Goal: Information Seeking & Learning: Learn about a topic

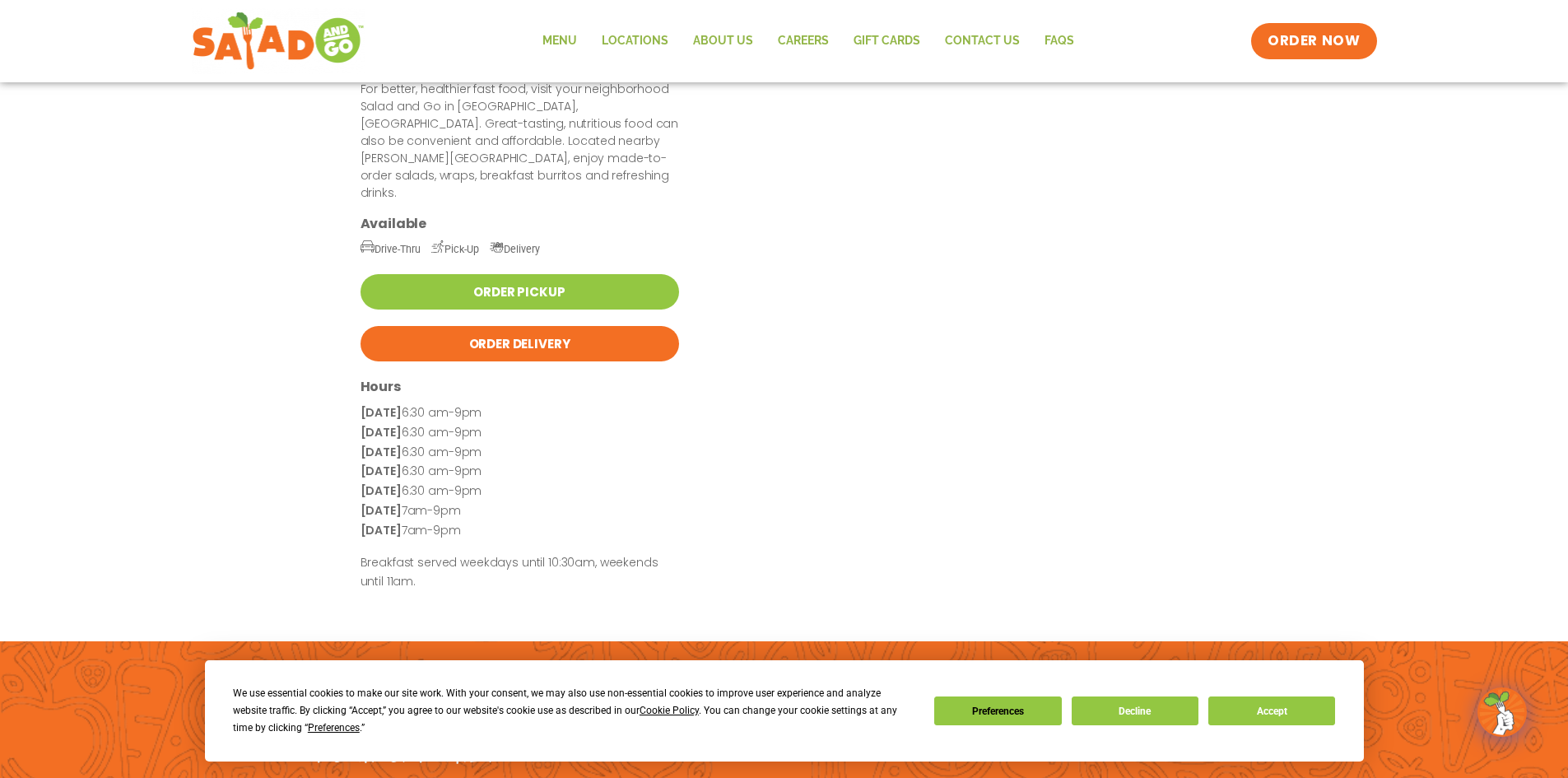
scroll to position [319, 0]
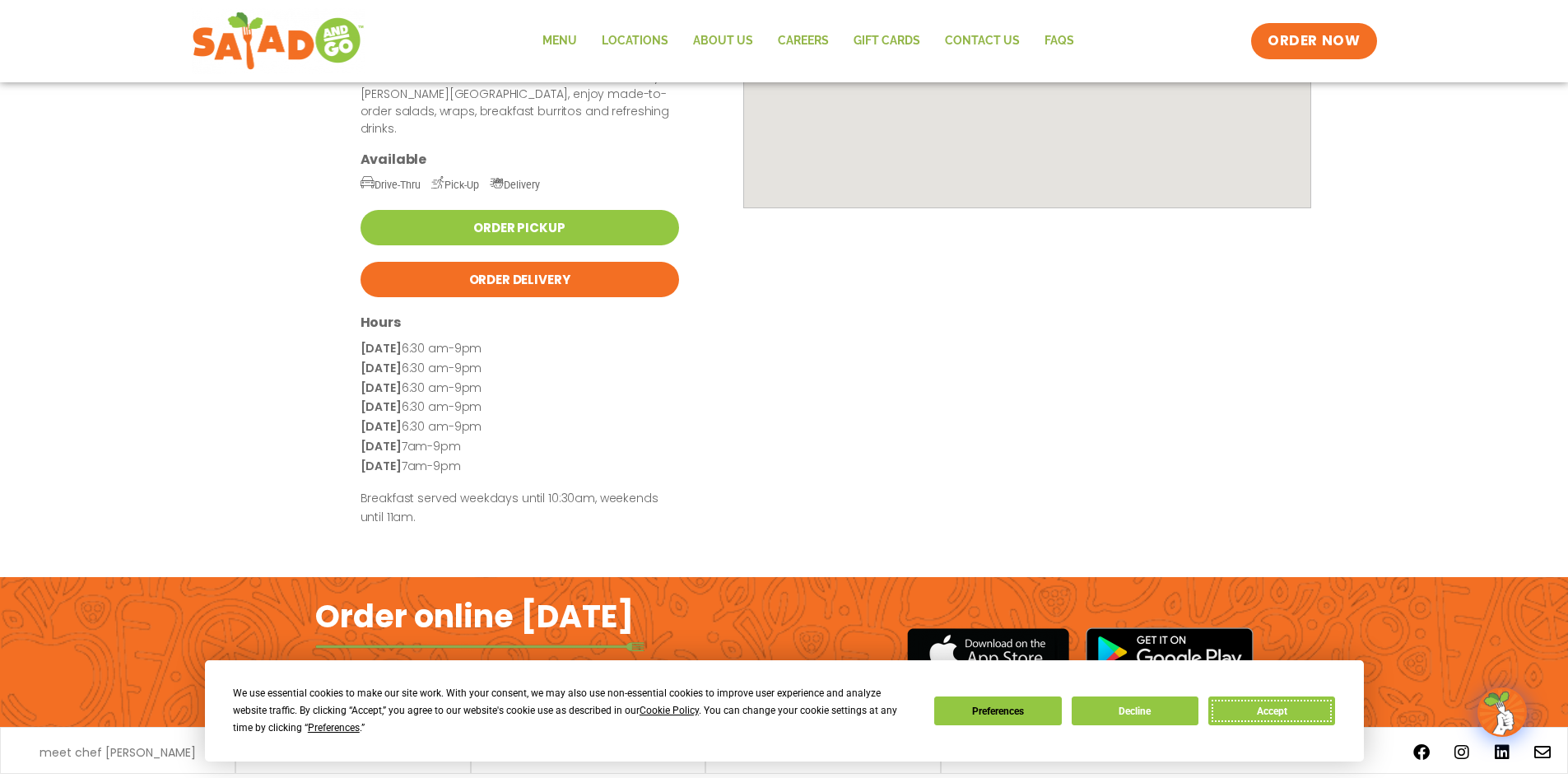
click at [1249, 709] on button "Accept" at bounding box center [1272, 711] width 127 height 29
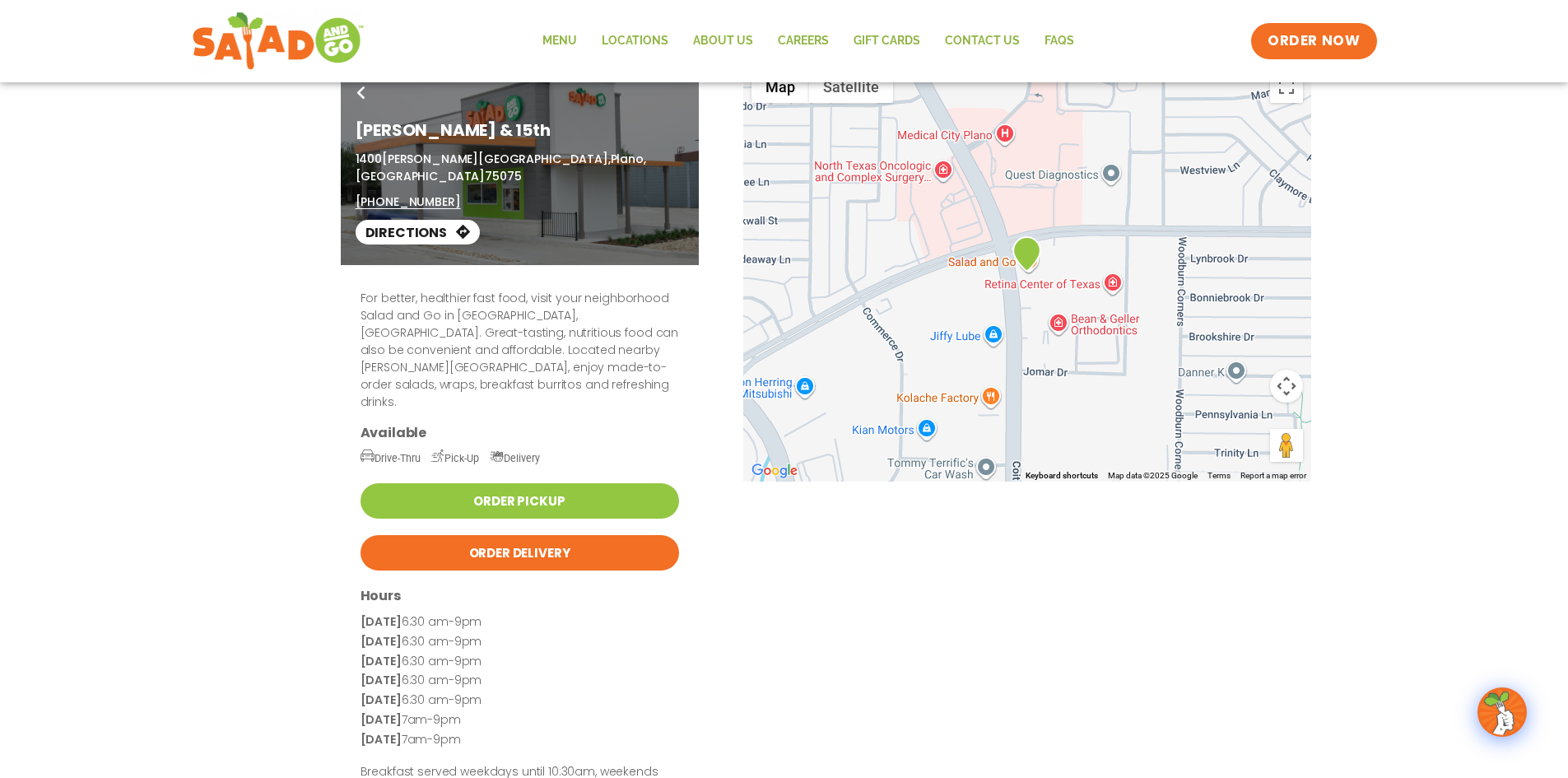
scroll to position [0, 0]
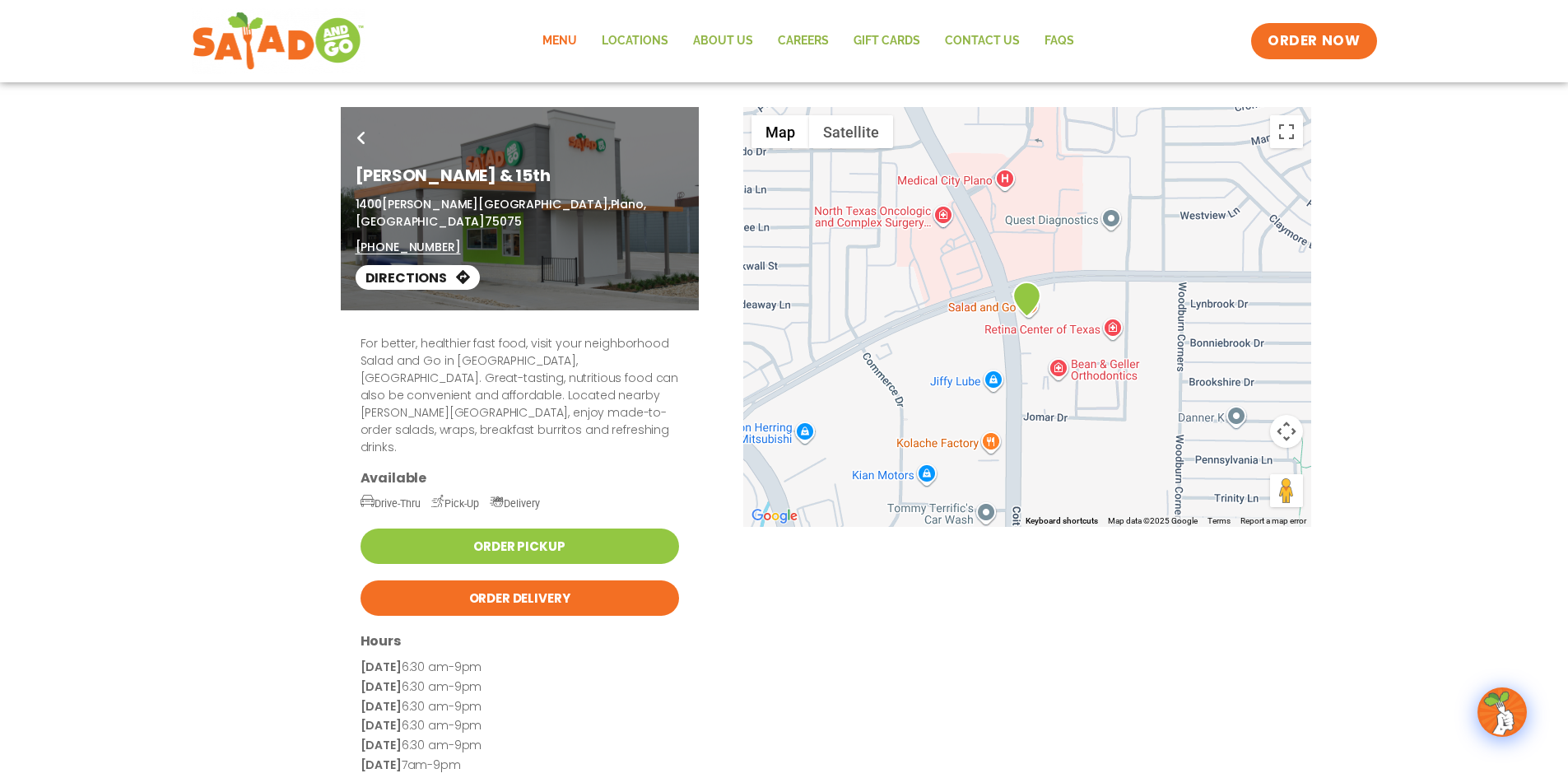
click at [560, 36] on link "Menu" at bounding box center [559, 41] width 59 height 38
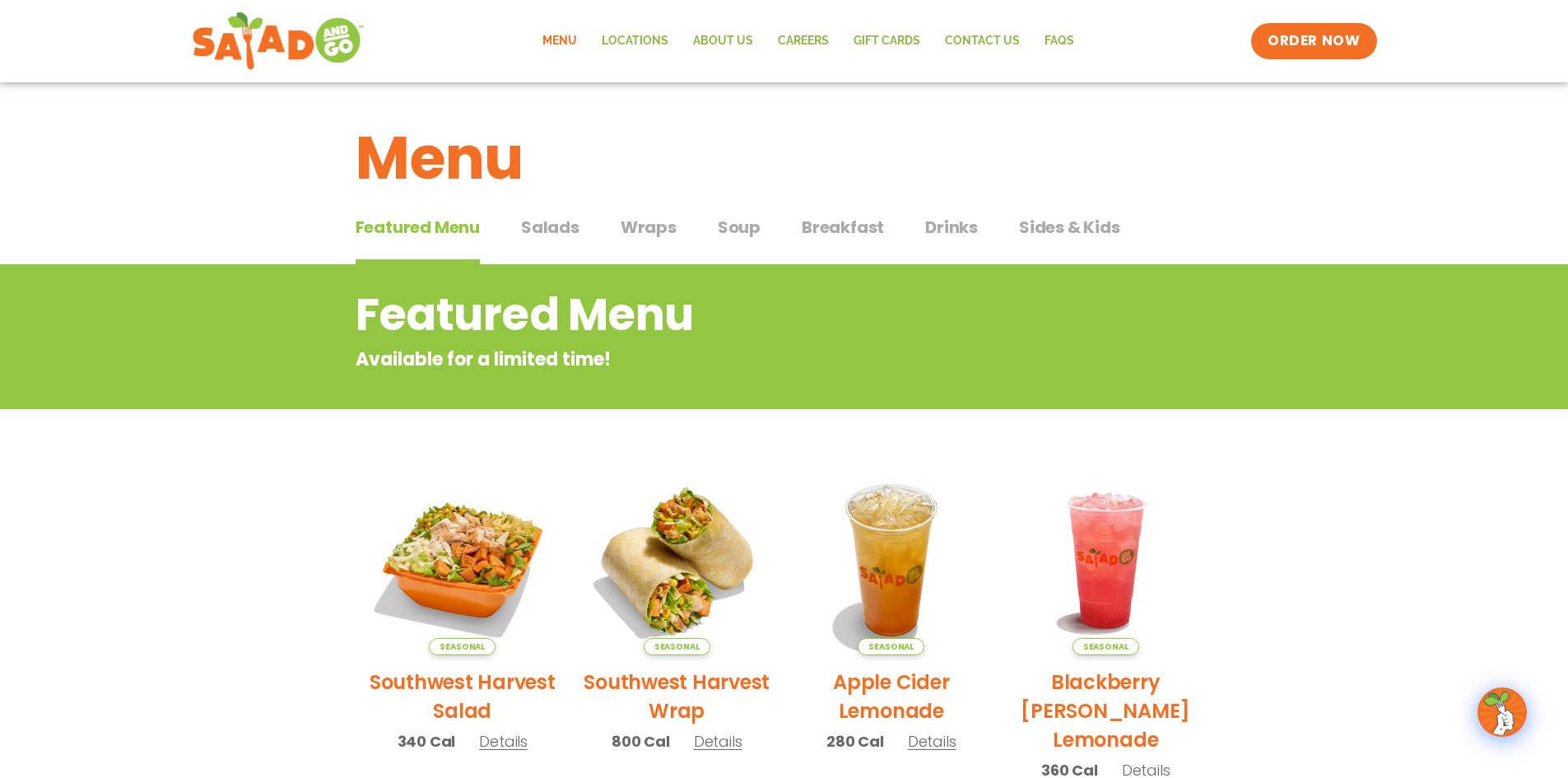
click at [542, 223] on span "Salads" at bounding box center [550, 227] width 58 height 25
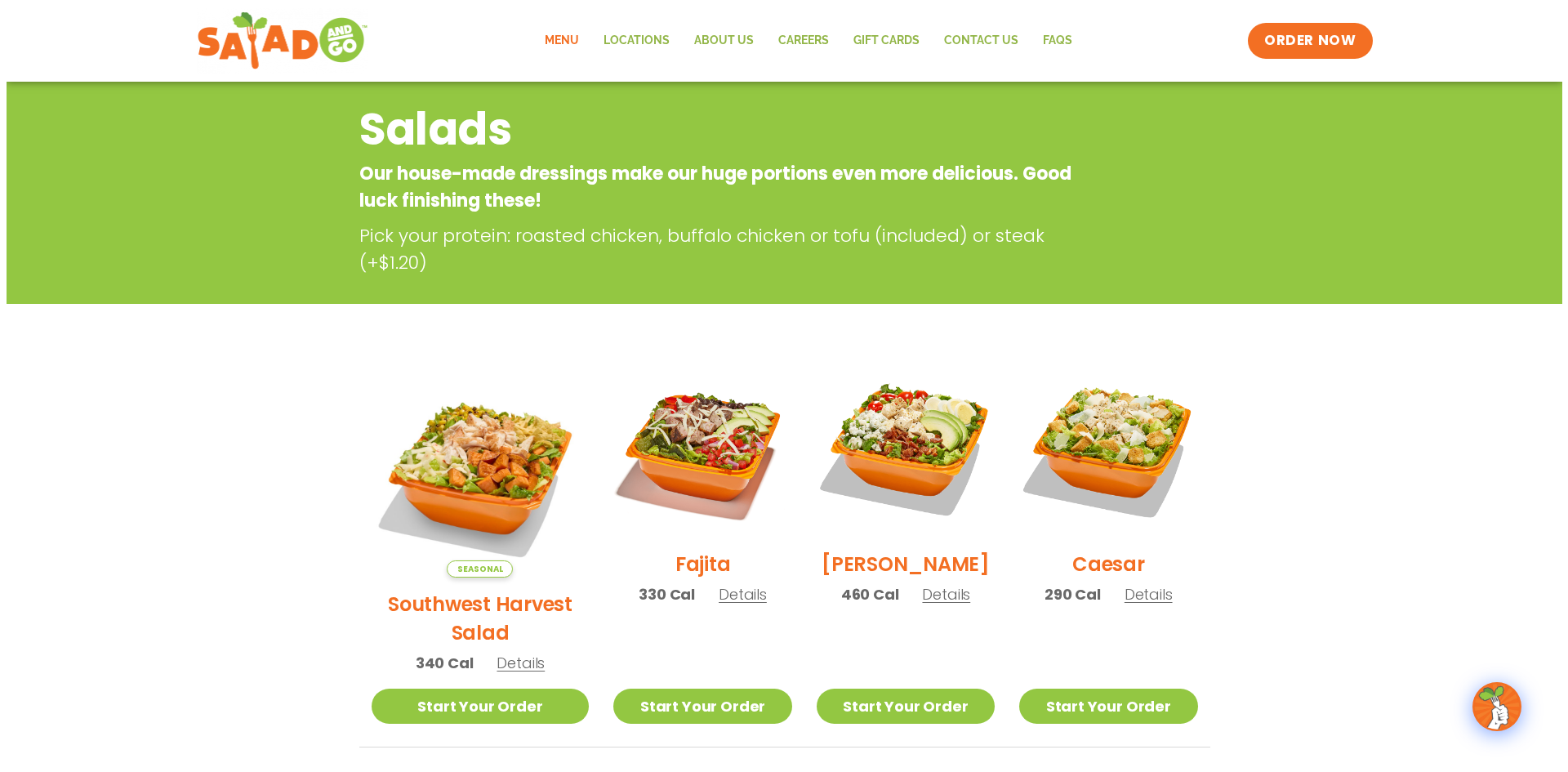
scroll to position [164, 0]
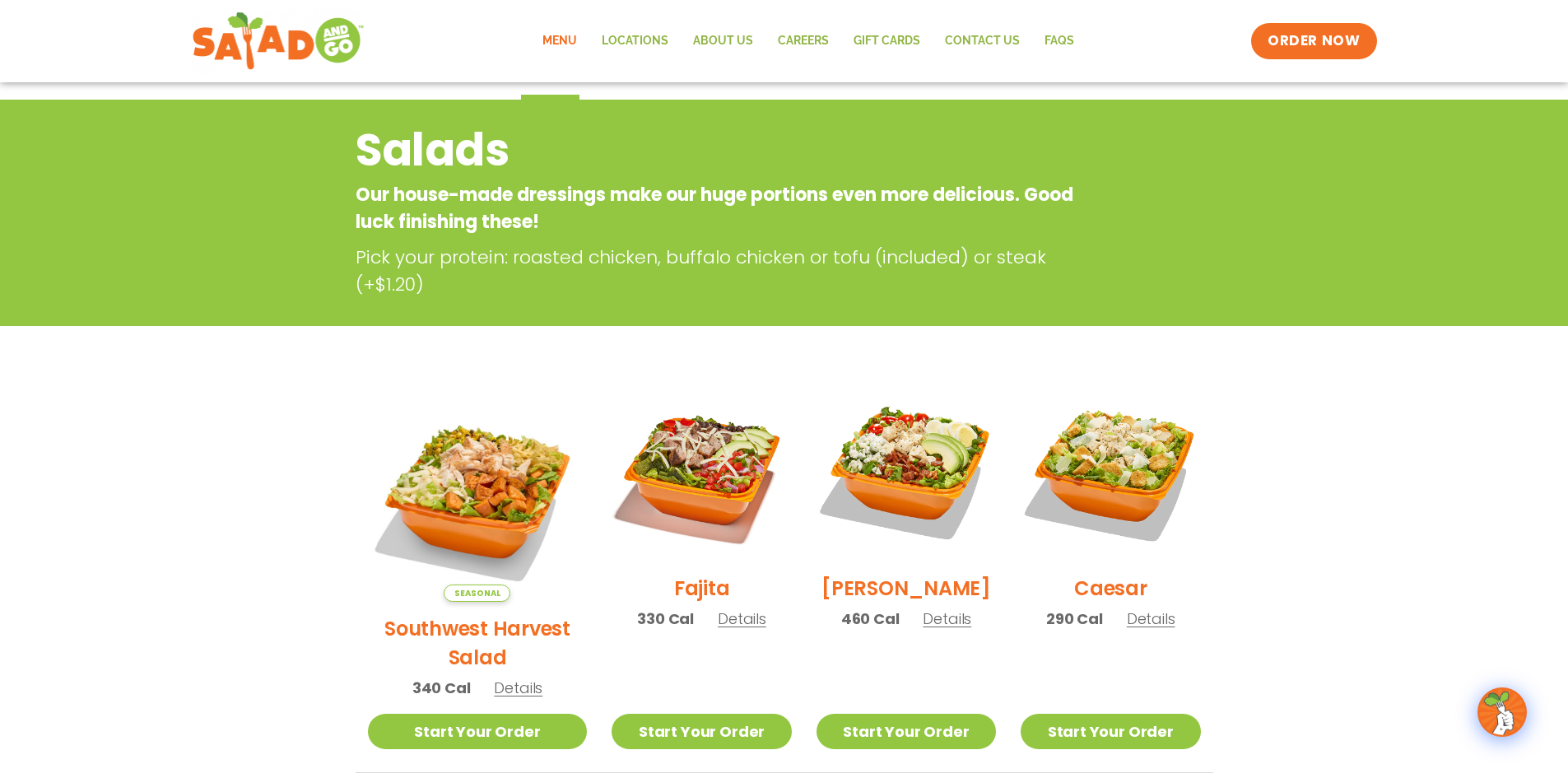
click at [452, 614] on h2 "Southwest Harvest Salad" at bounding box center [477, 643] width 219 height 58
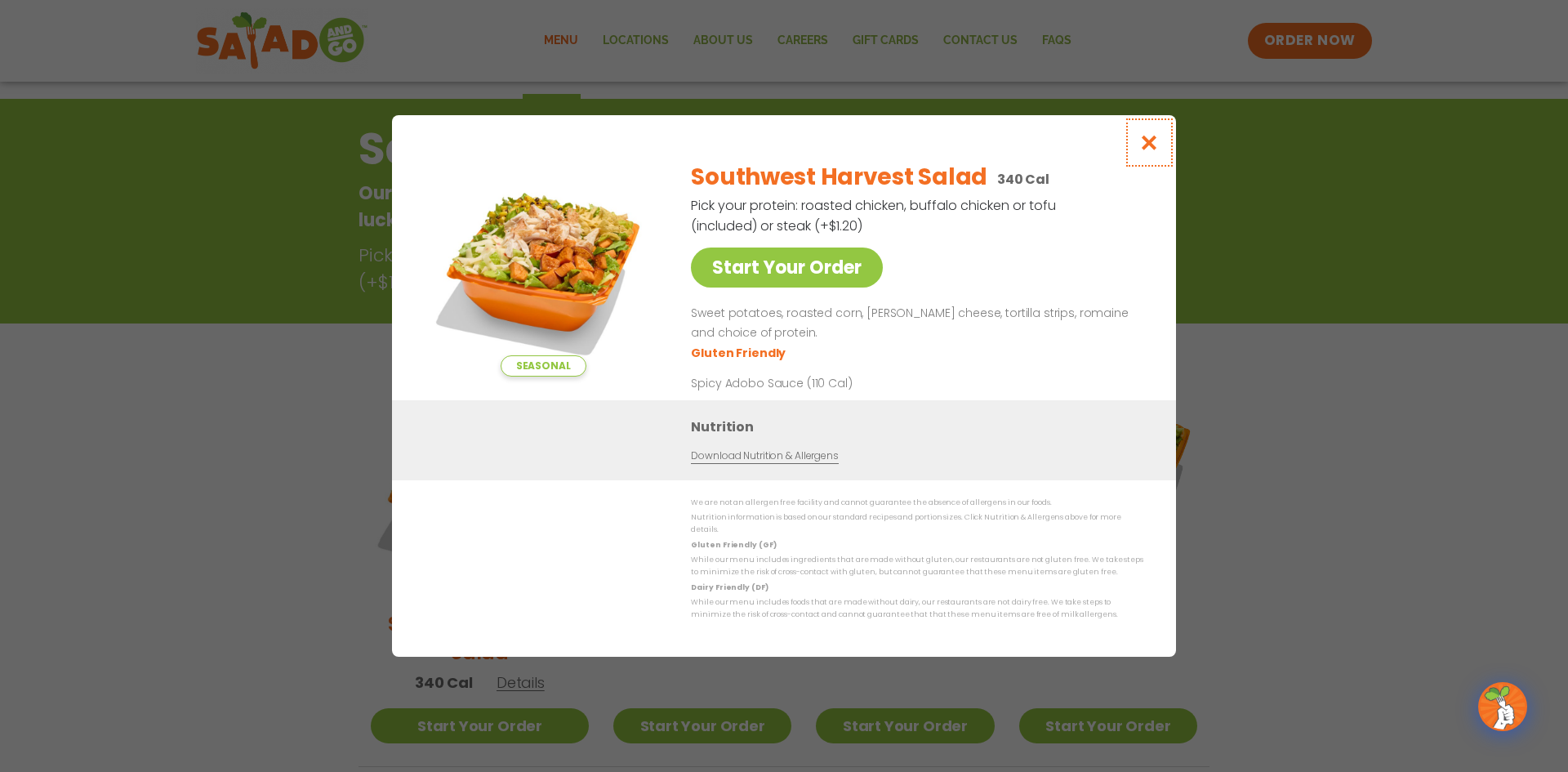
click at [1149, 148] on icon "Close modal" at bounding box center [1150, 142] width 20 height 17
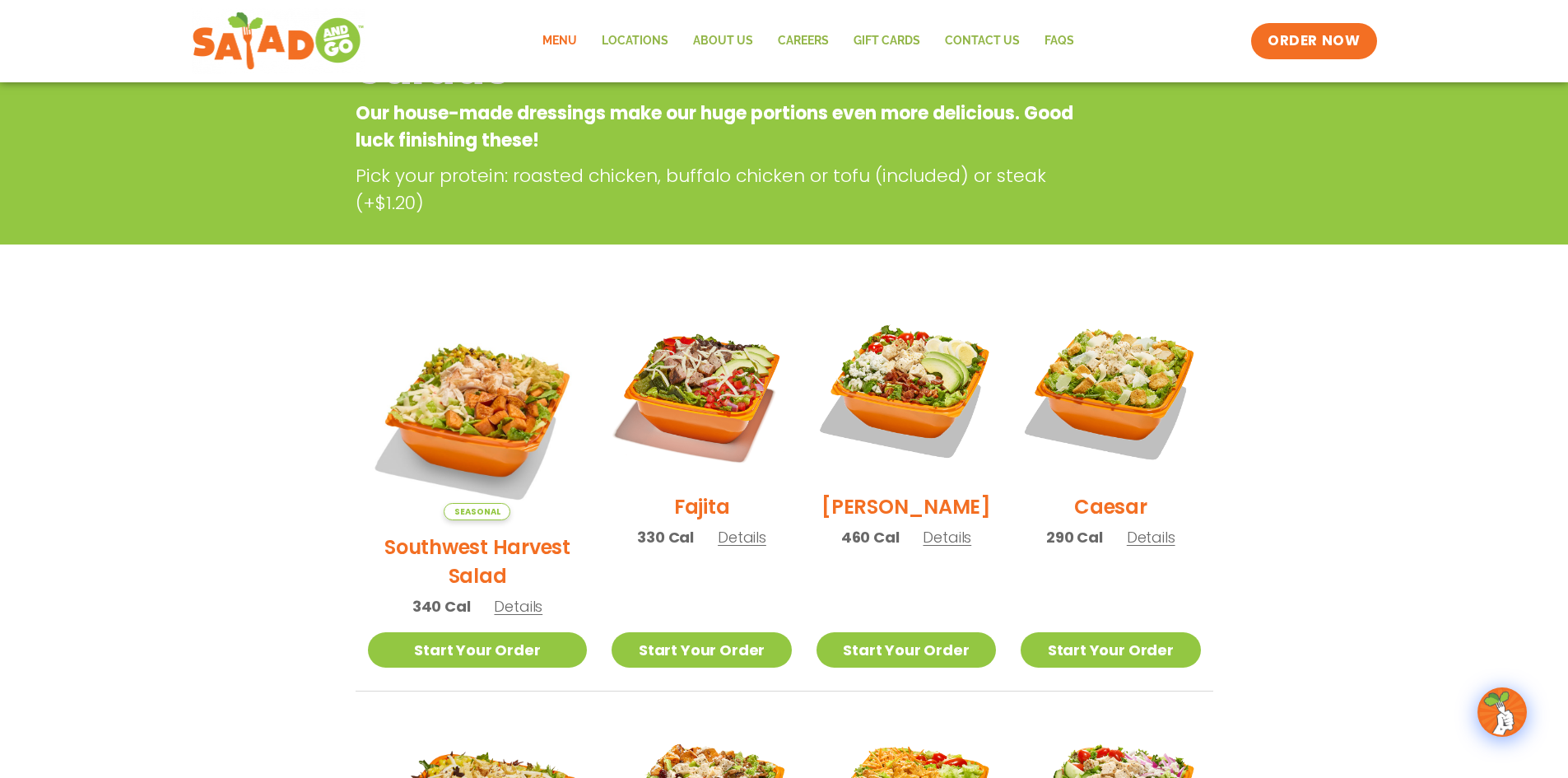
scroll to position [265, 0]
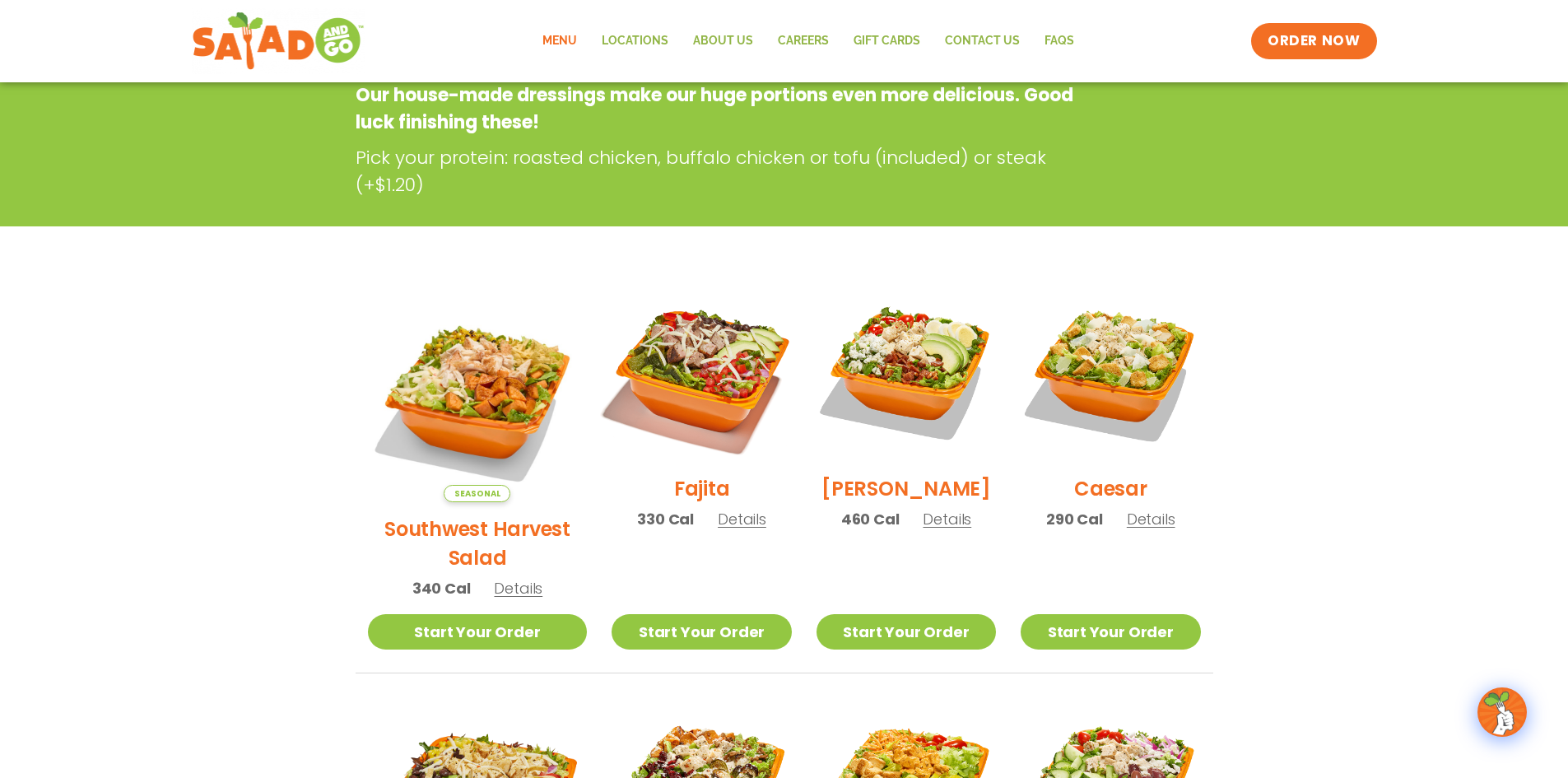
click at [706, 399] on img at bounding box center [701, 371] width 211 height 211
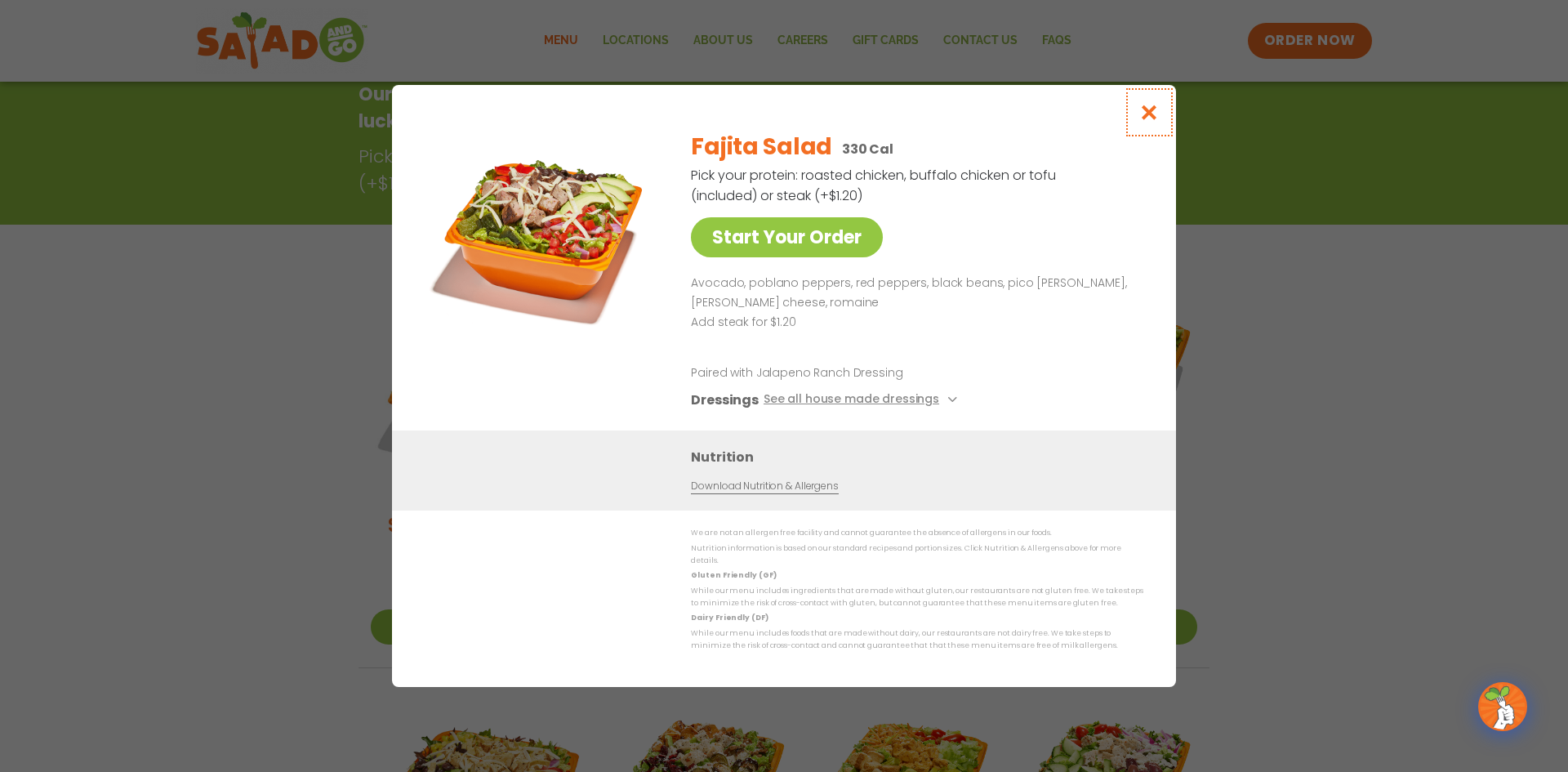
click at [1151, 119] on icon "Close modal" at bounding box center [1150, 112] width 20 height 17
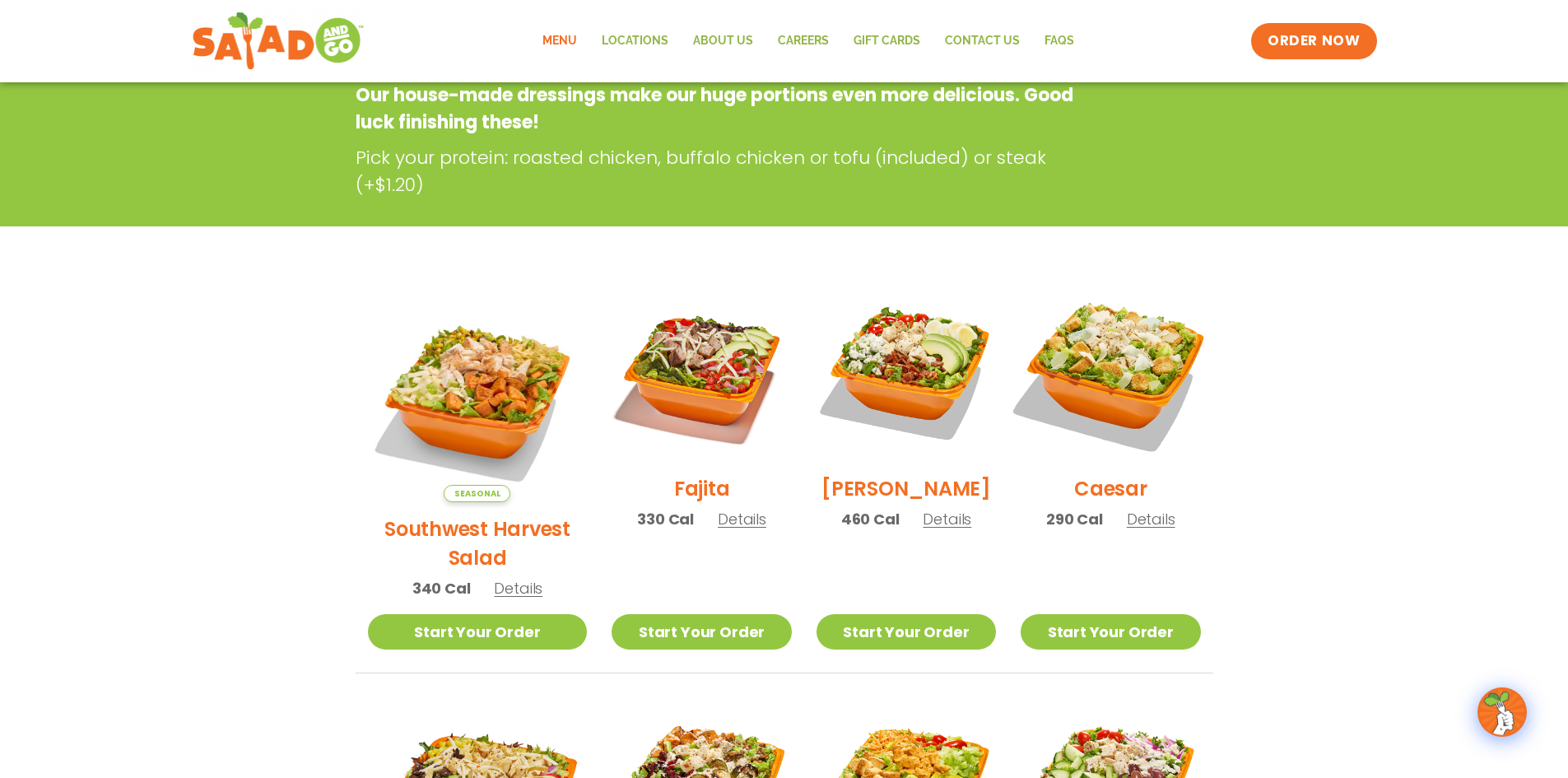
click at [1126, 407] on img at bounding box center [1110, 371] width 211 height 211
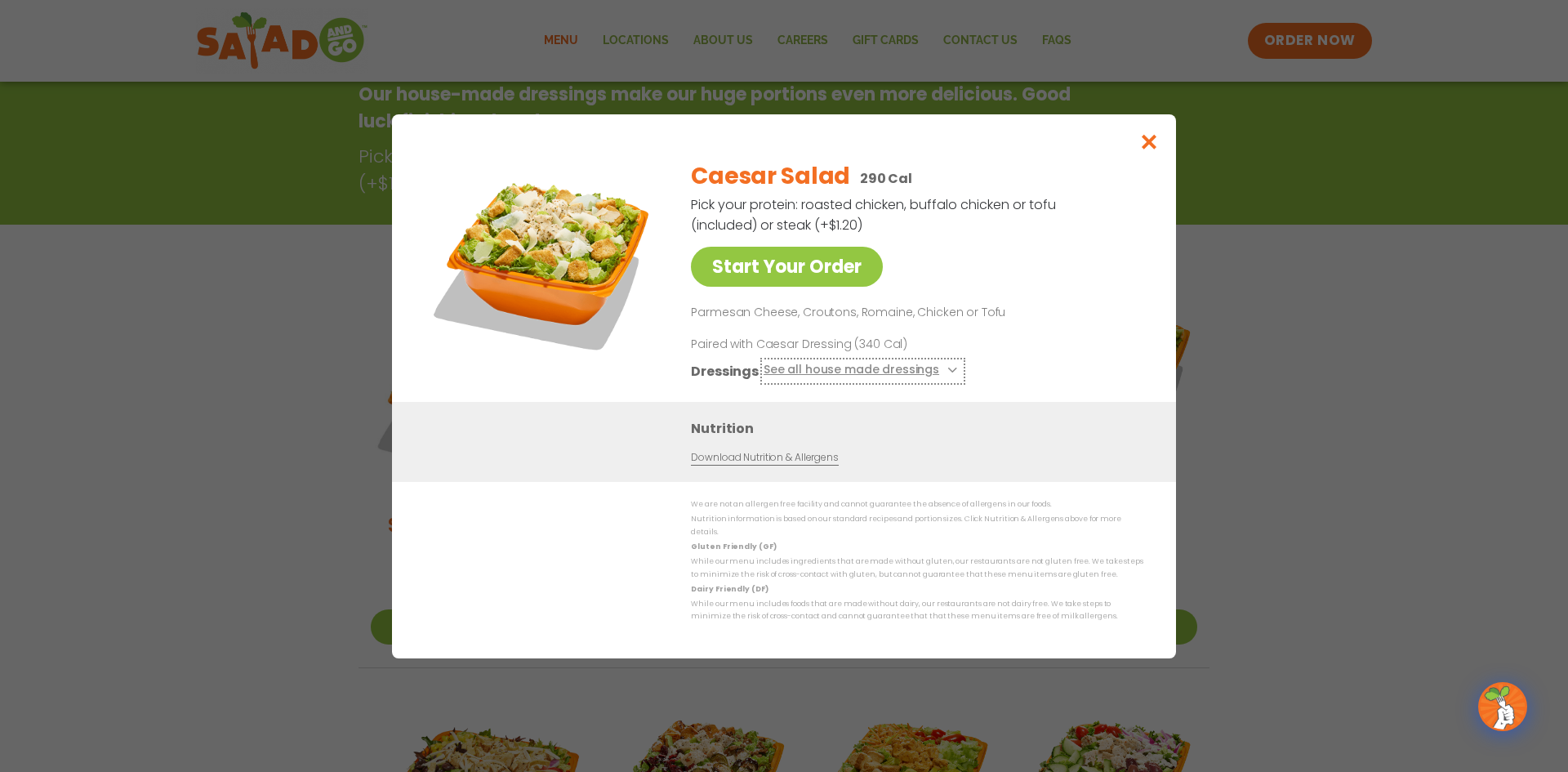
click at [948, 374] on icon at bounding box center [951, 370] width 7 height 7
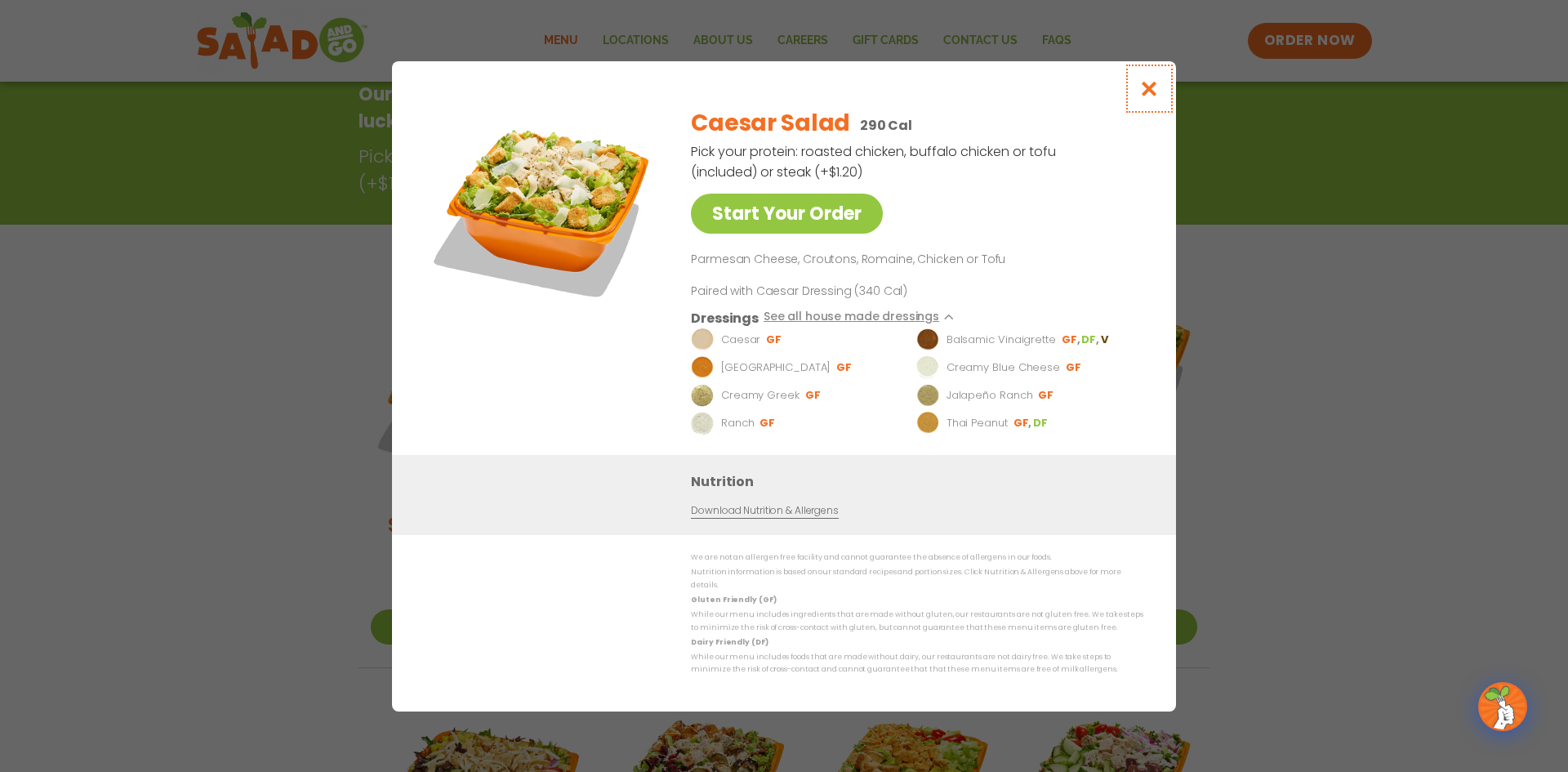
click at [1150, 91] on icon "Close modal" at bounding box center [1150, 89] width 20 height 17
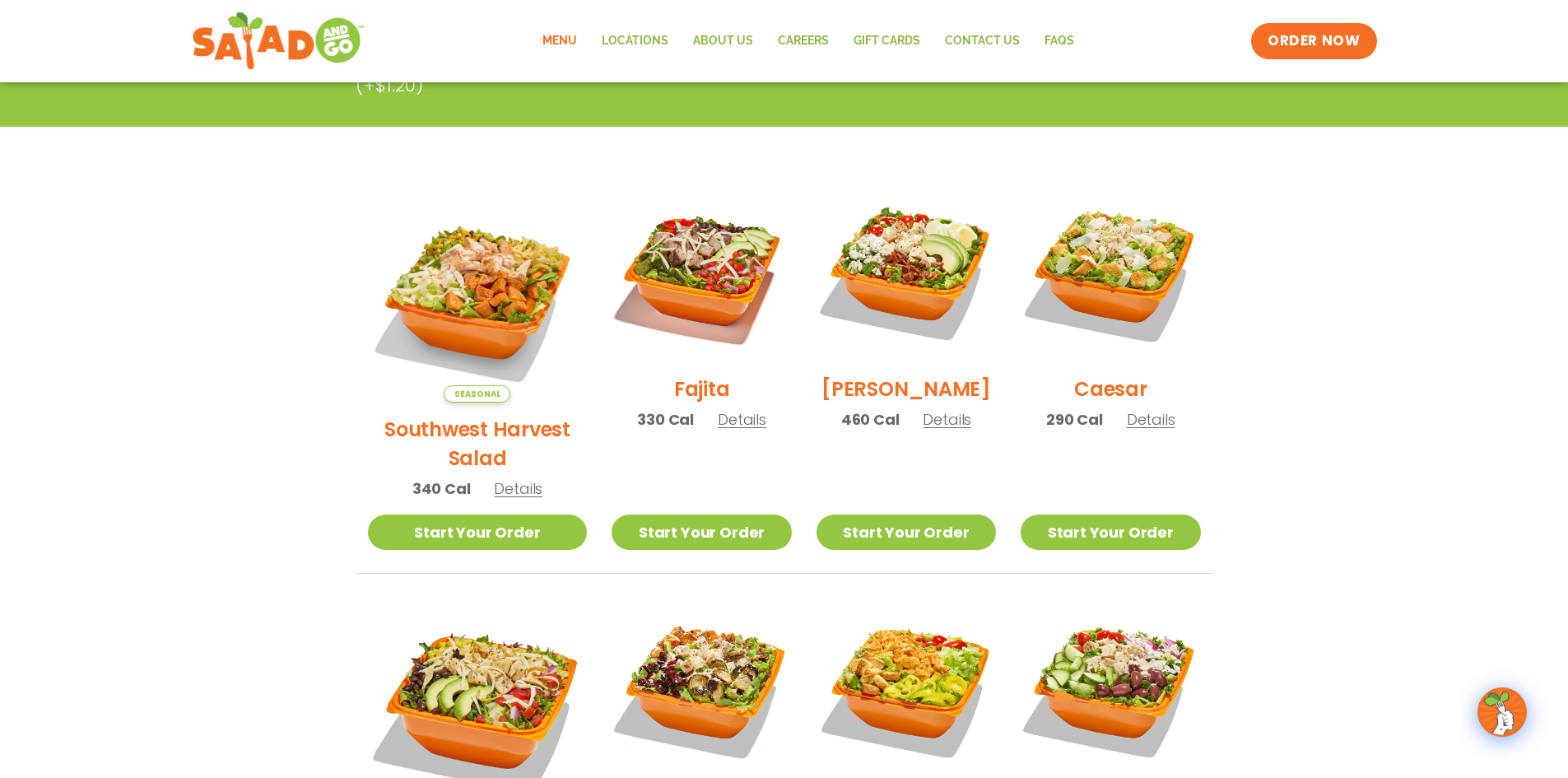
scroll to position [100, 0]
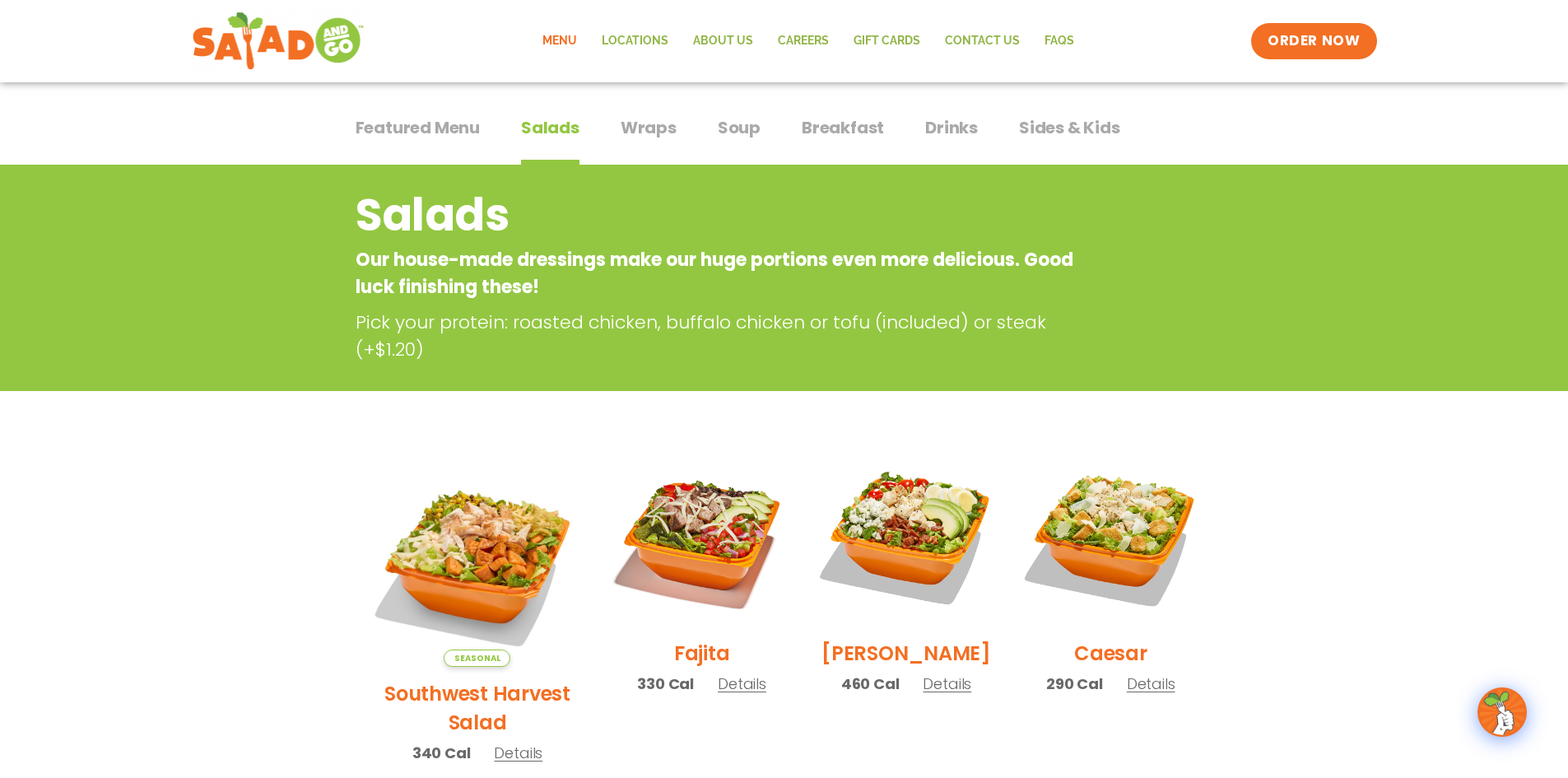
click at [651, 128] on span "Wraps" at bounding box center [649, 127] width 56 height 25
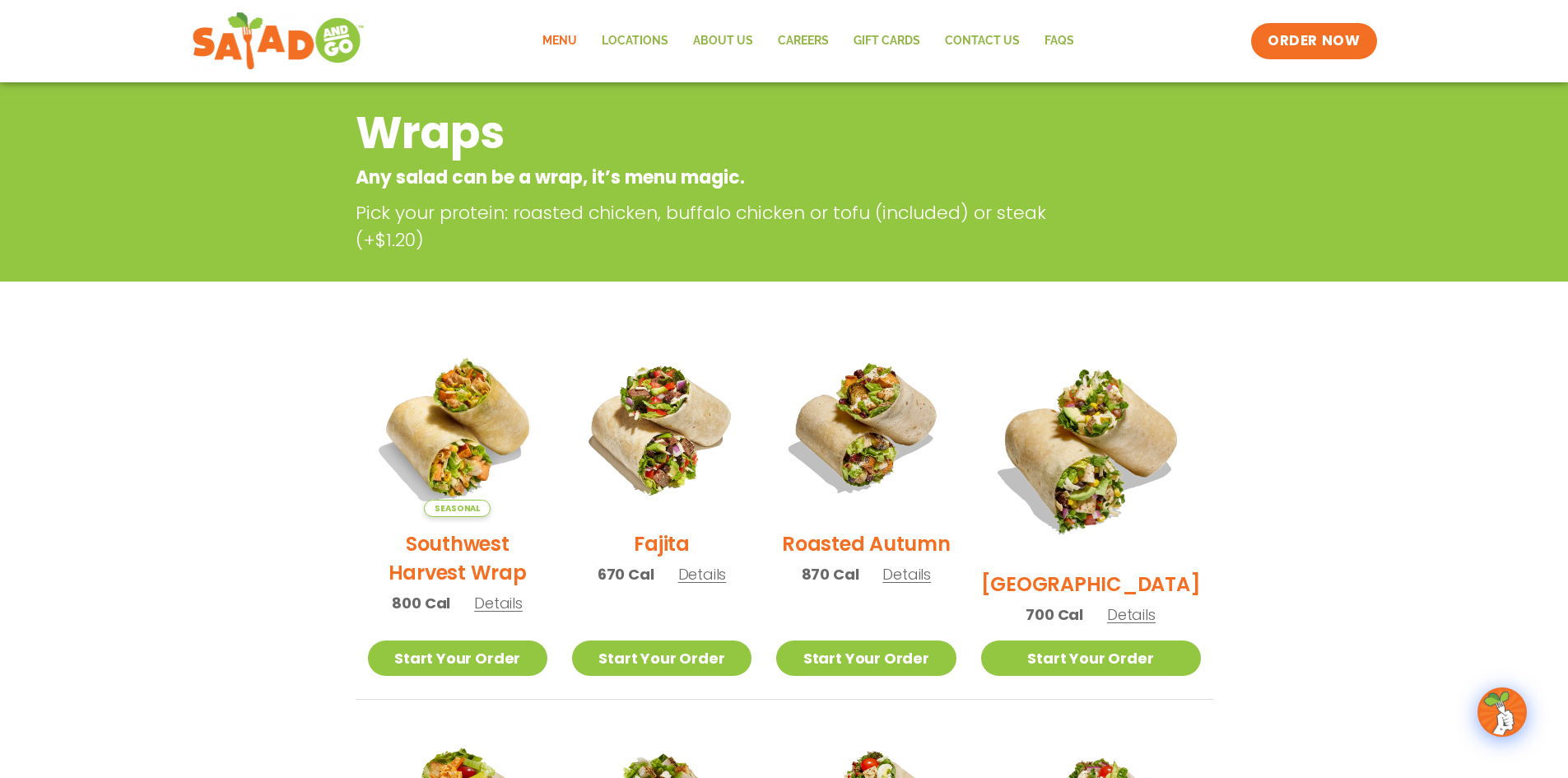
scroll to position [17, 0]
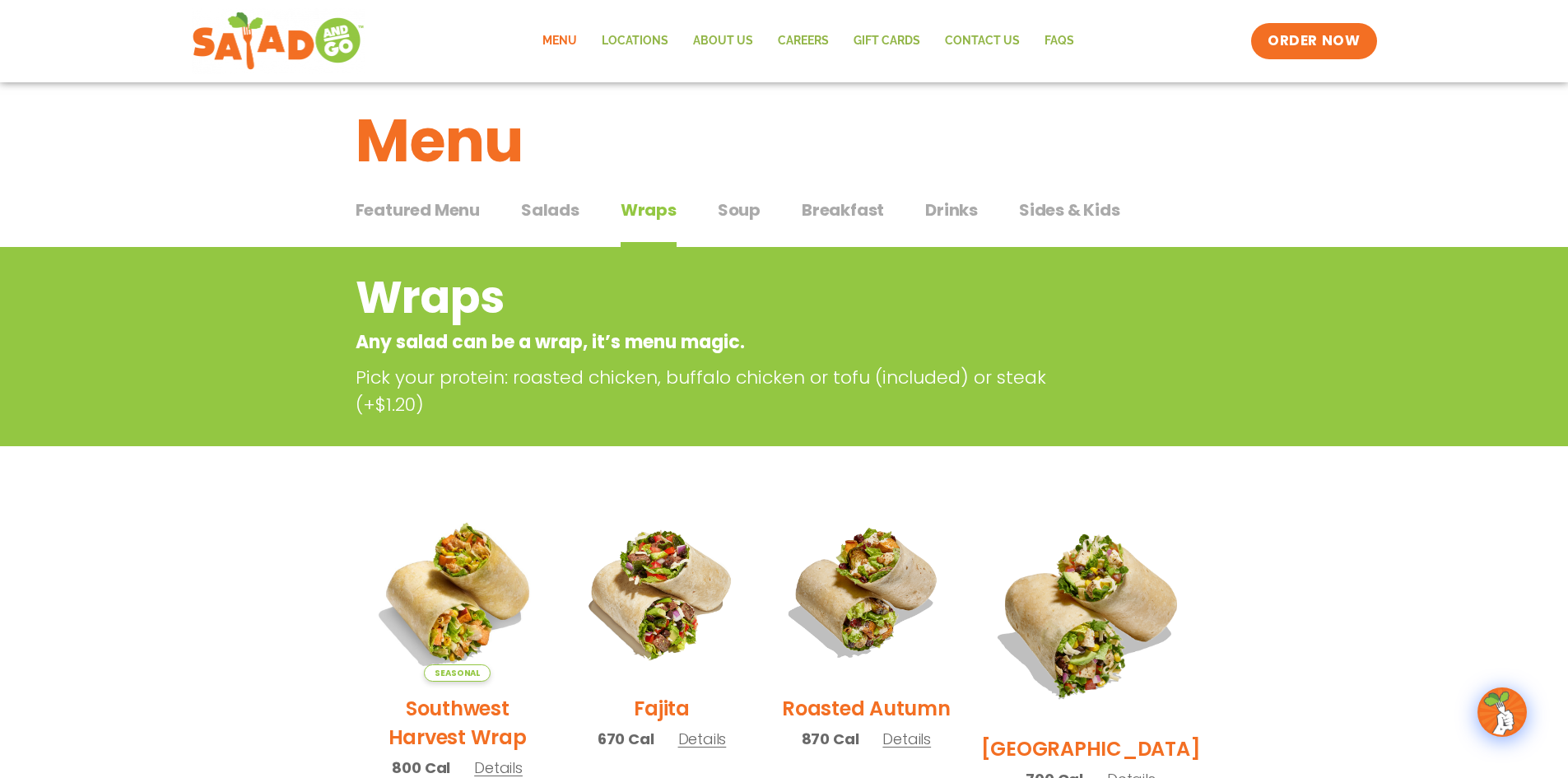
click at [823, 203] on span "Breakfast" at bounding box center [842, 209] width 82 height 25
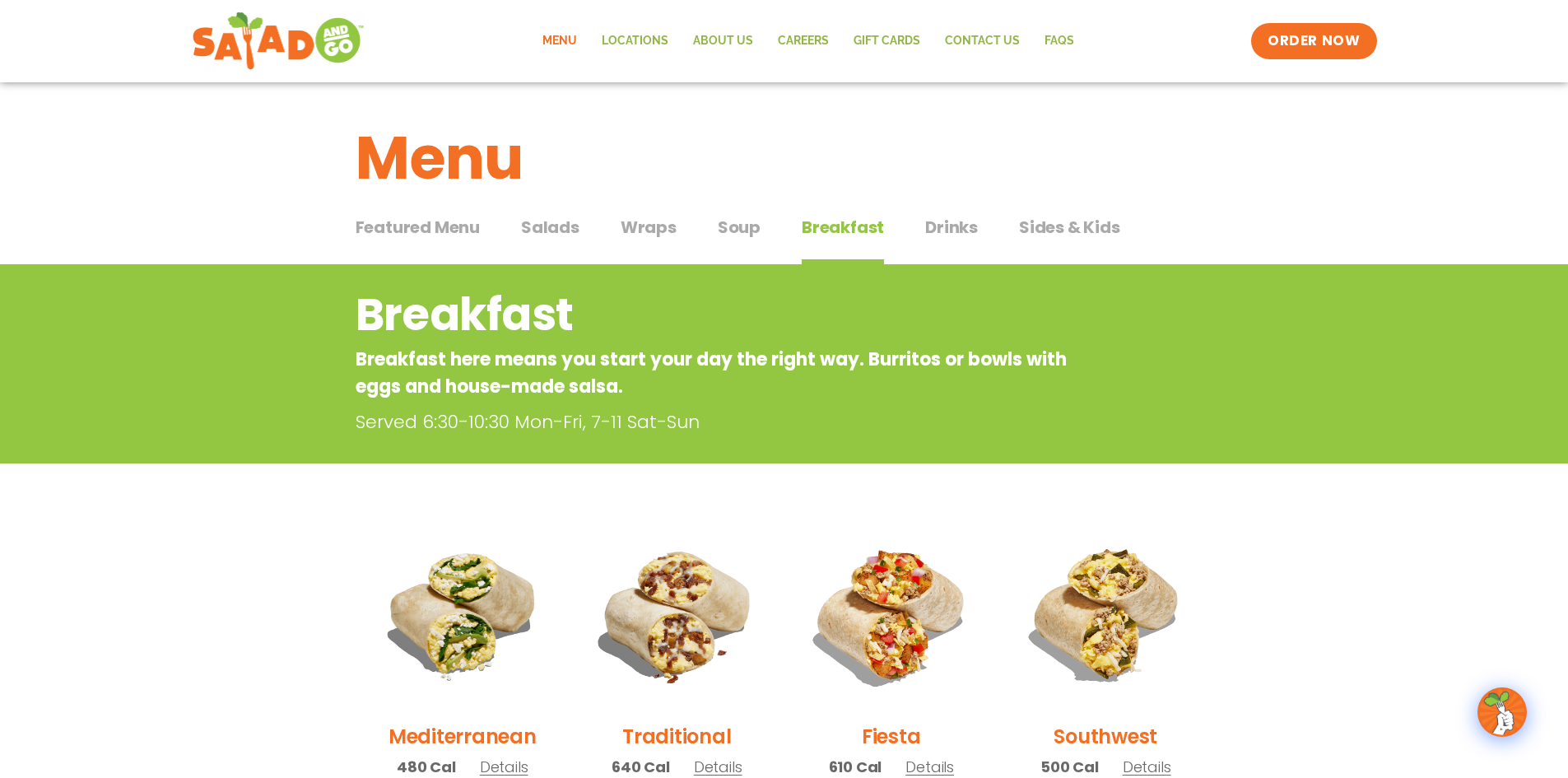
click at [953, 216] on span "Drinks" at bounding box center [952, 227] width 53 height 25
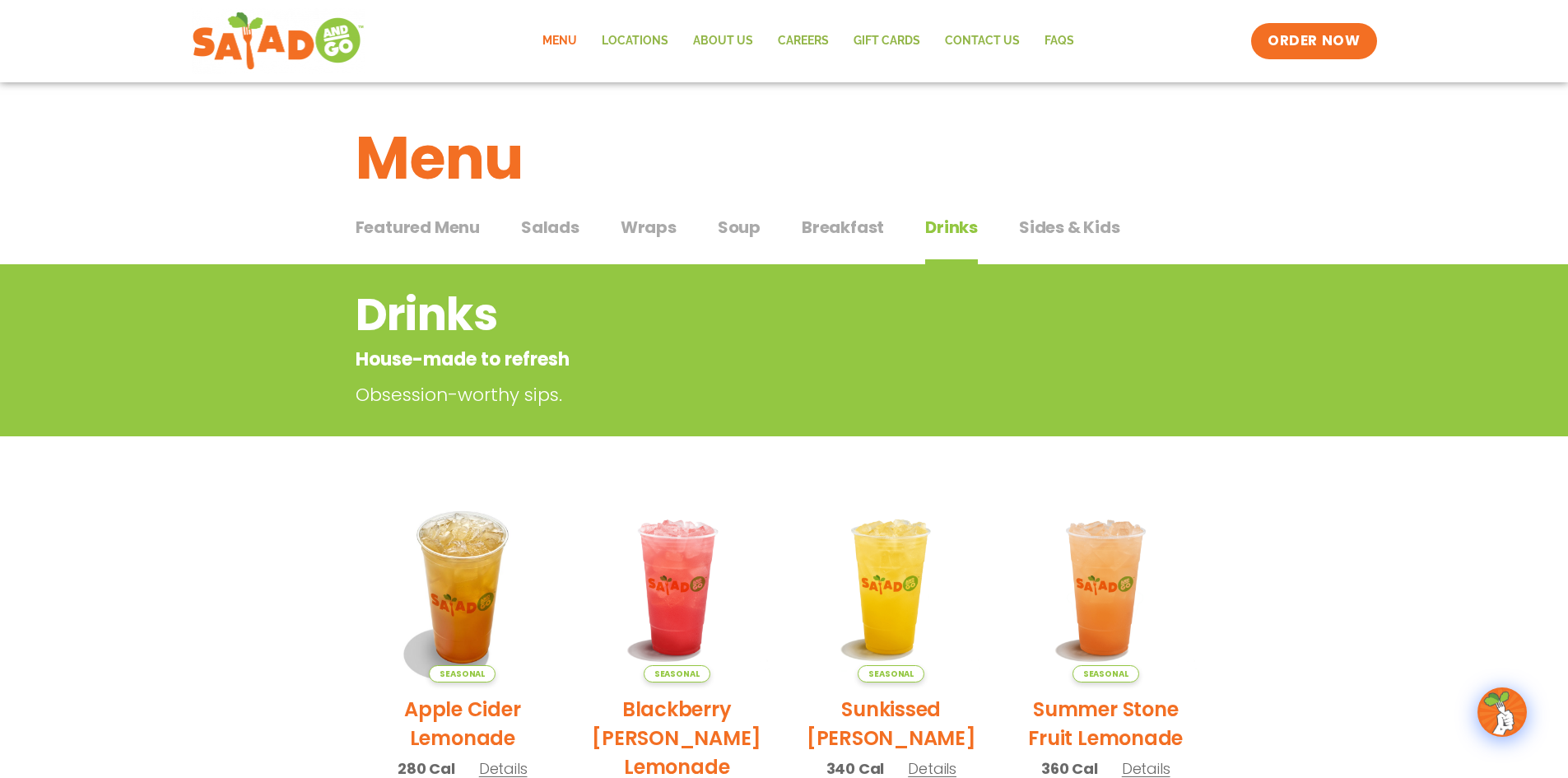
click at [1070, 223] on span "Sides & Kids" at bounding box center [1070, 227] width 102 height 25
